Goal: Transaction & Acquisition: Purchase product/service

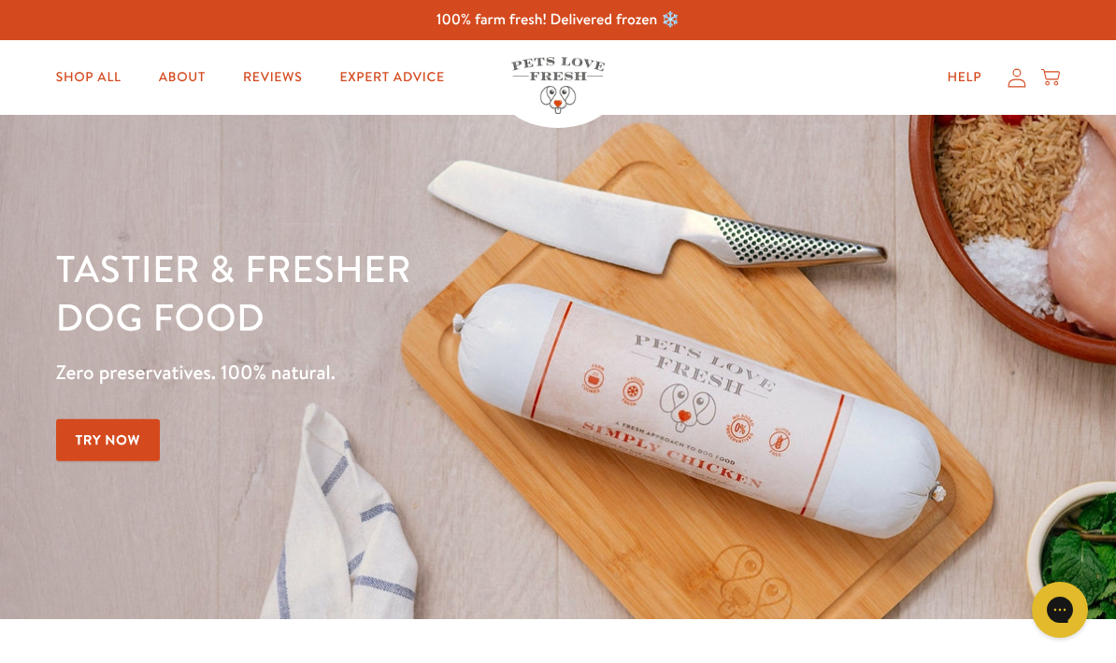
click at [95, 88] on link "Shop All" at bounding box center [88, 77] width 95 height 37
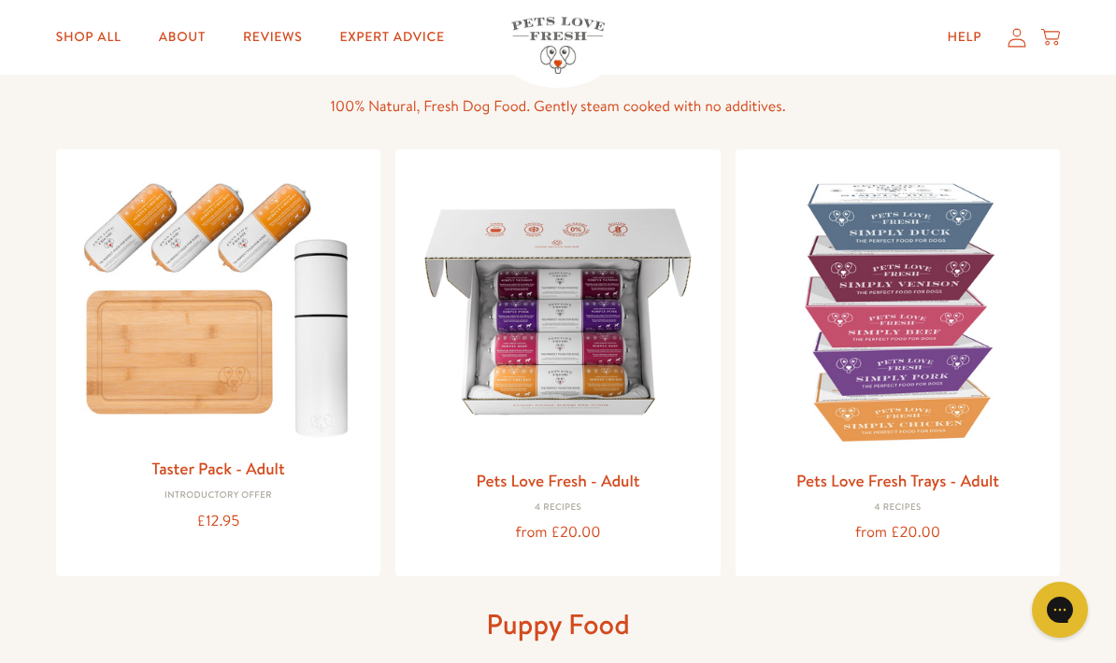
scroll to position [129, 0]
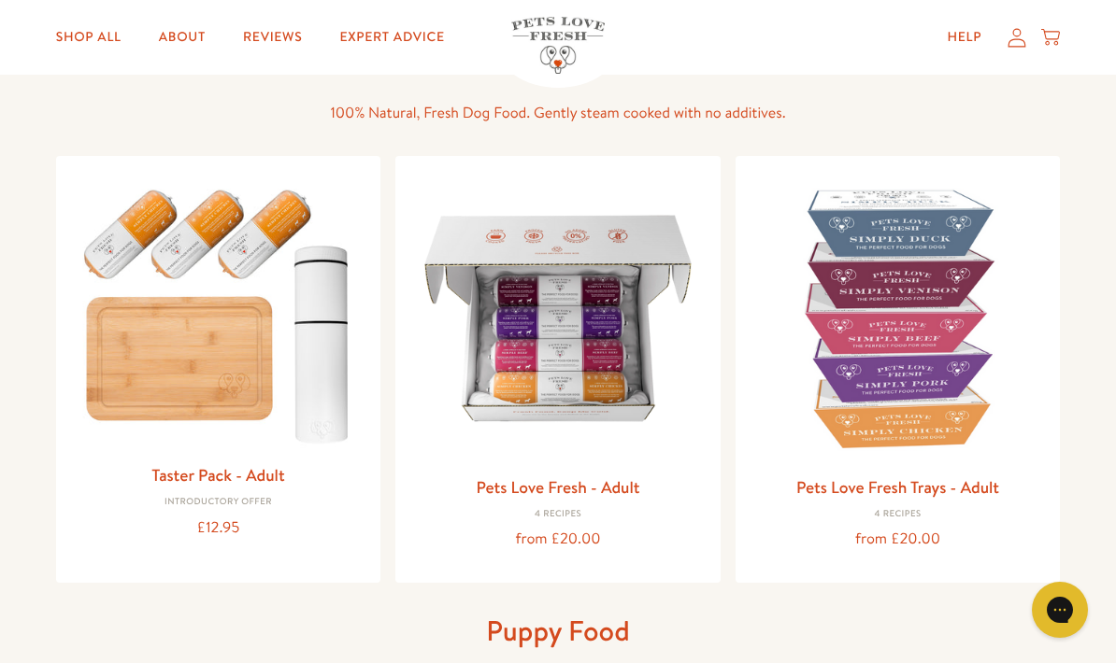
click at [613, 449] on img at bounding box center [557, 318] width 295 height 295
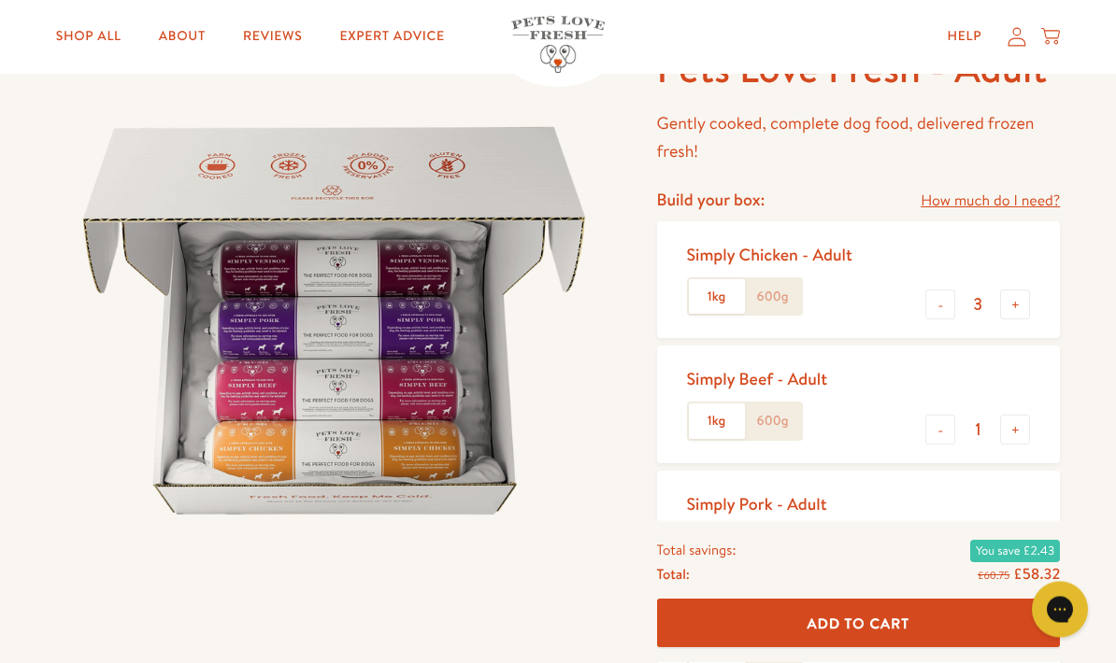
scroll to position [132, 0]
click at [783, 299] on label "600g" at bounding box center [773, 297] width 56 height 36
click at [0, 0] on input "600g" at bounding box center [0, 0] width 0 height 0
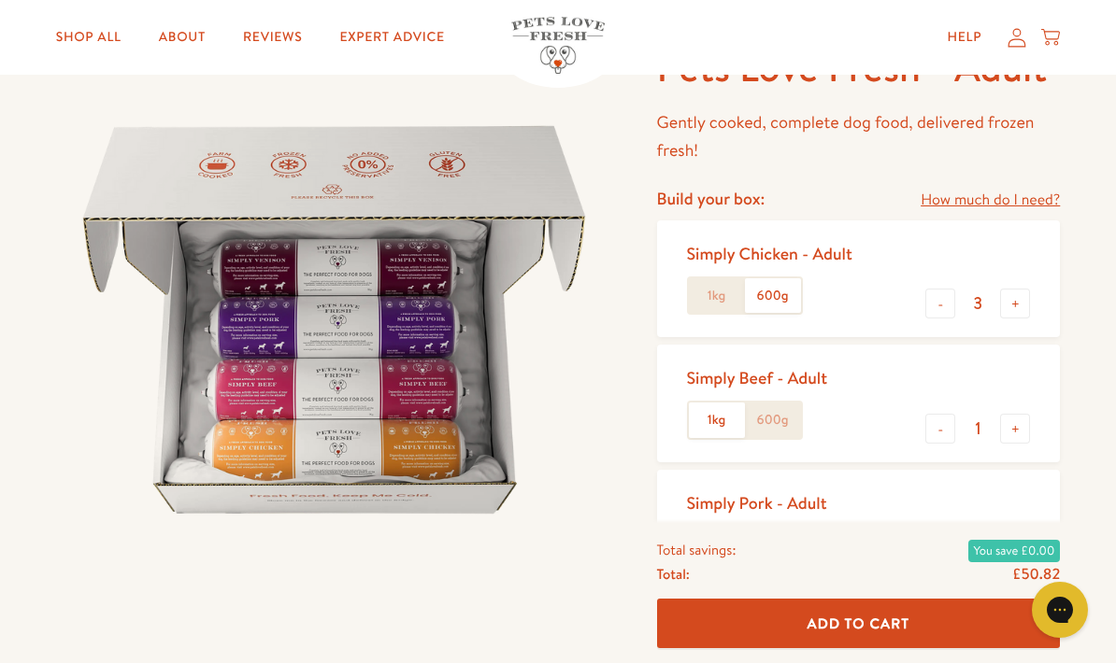
click at [792, 415] on label "600g" at bounding box center [773, 421] width 56 height 36
click at [0, 0] on input "600g" at bounding box center [0, 0] width 0 height 0
click at [795, 538] on label "600g" at bounding box center [773, 545] width 56 height 36
click at [0, 0] on input "600g" at bounding box center [0, 0] width 0 height 0
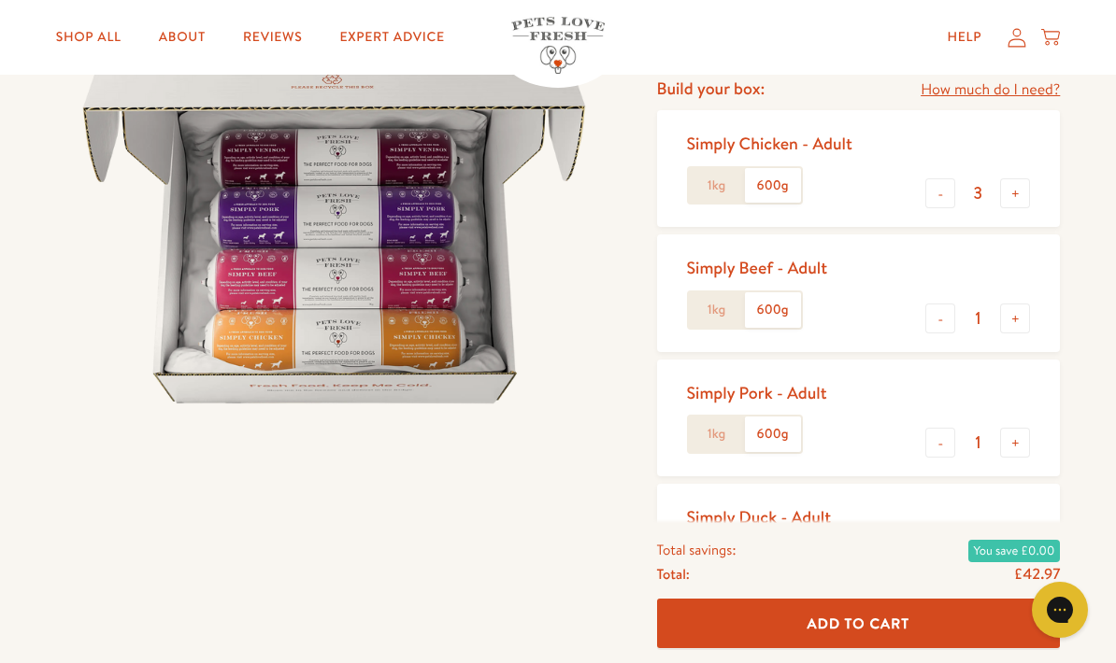
scroll to position [258, 0]
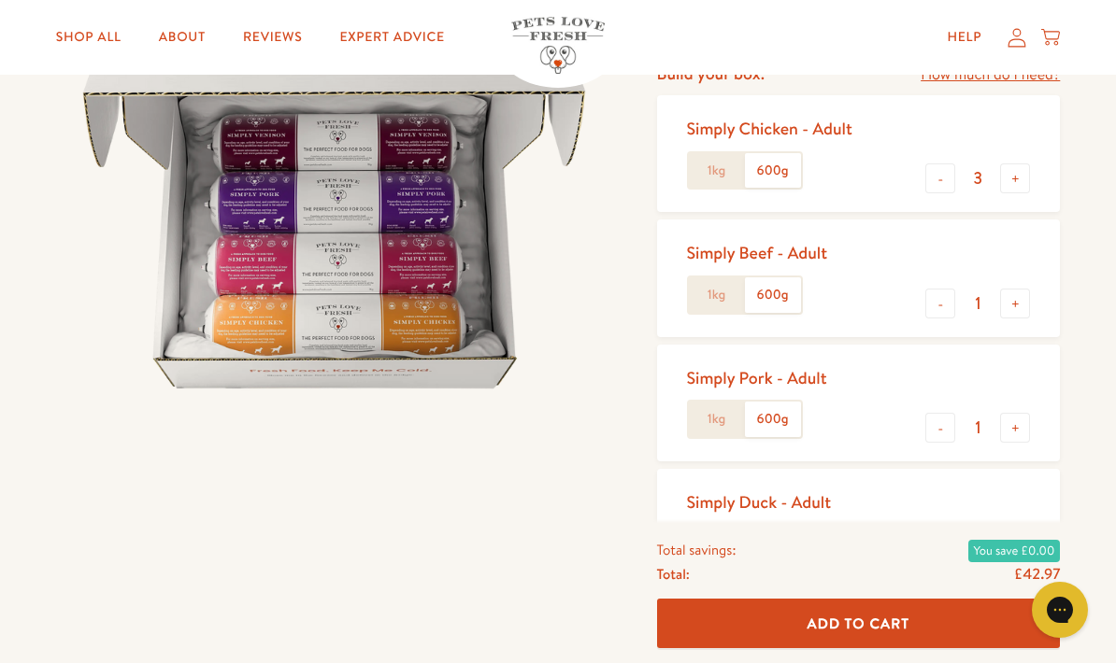
click at [940, 186] on button "-" at bounding box center [940, 179] width 30 height 30
click at [943, 176] on button "-" at bounding box center [940, 179] width 30 height 30
type input "1"
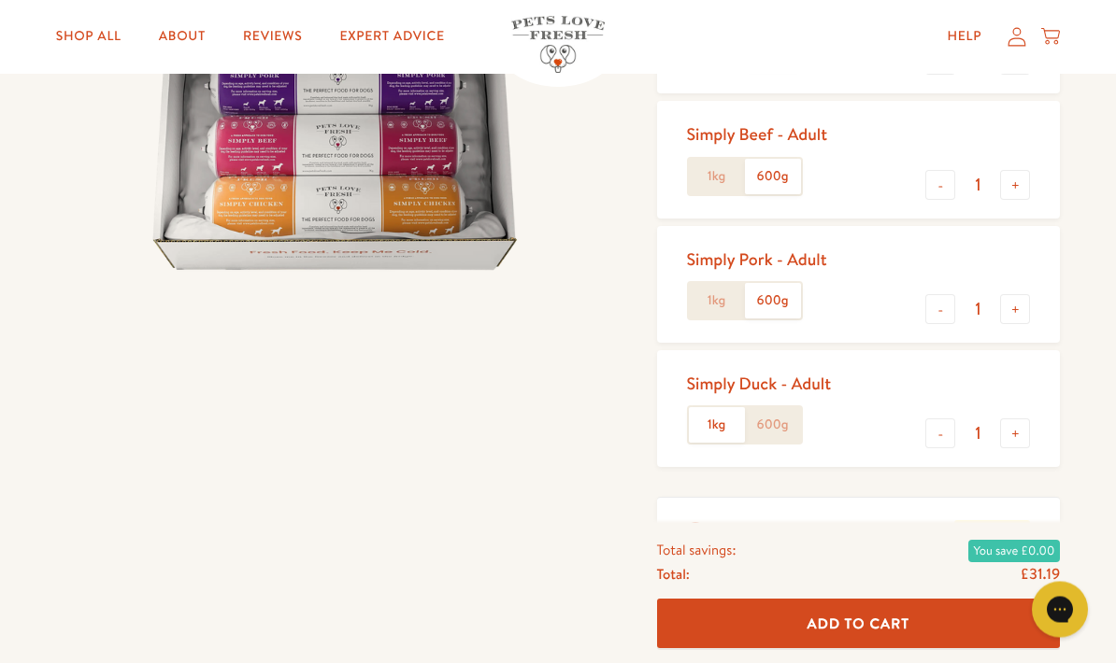
scroll to position [0, 0]
